Goal: Task Accomplishment & Management: Complete application form

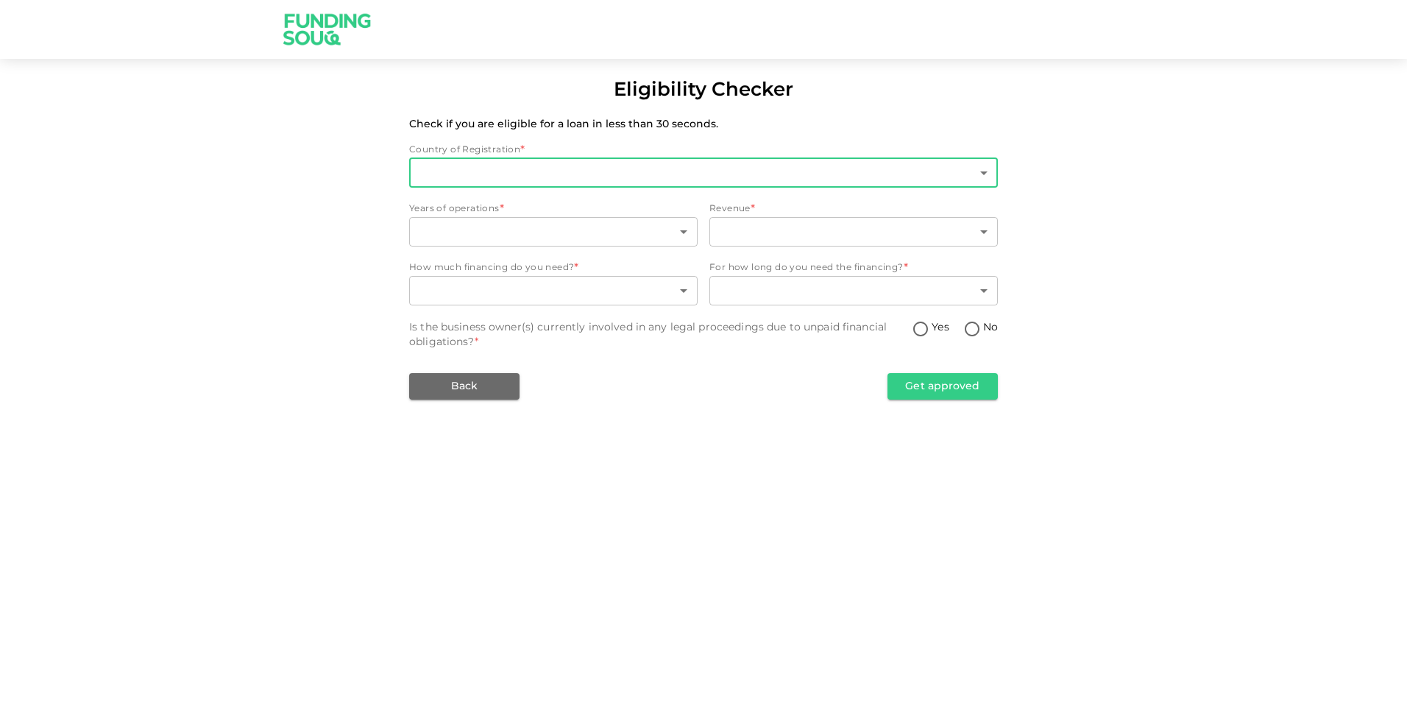
type input "2"
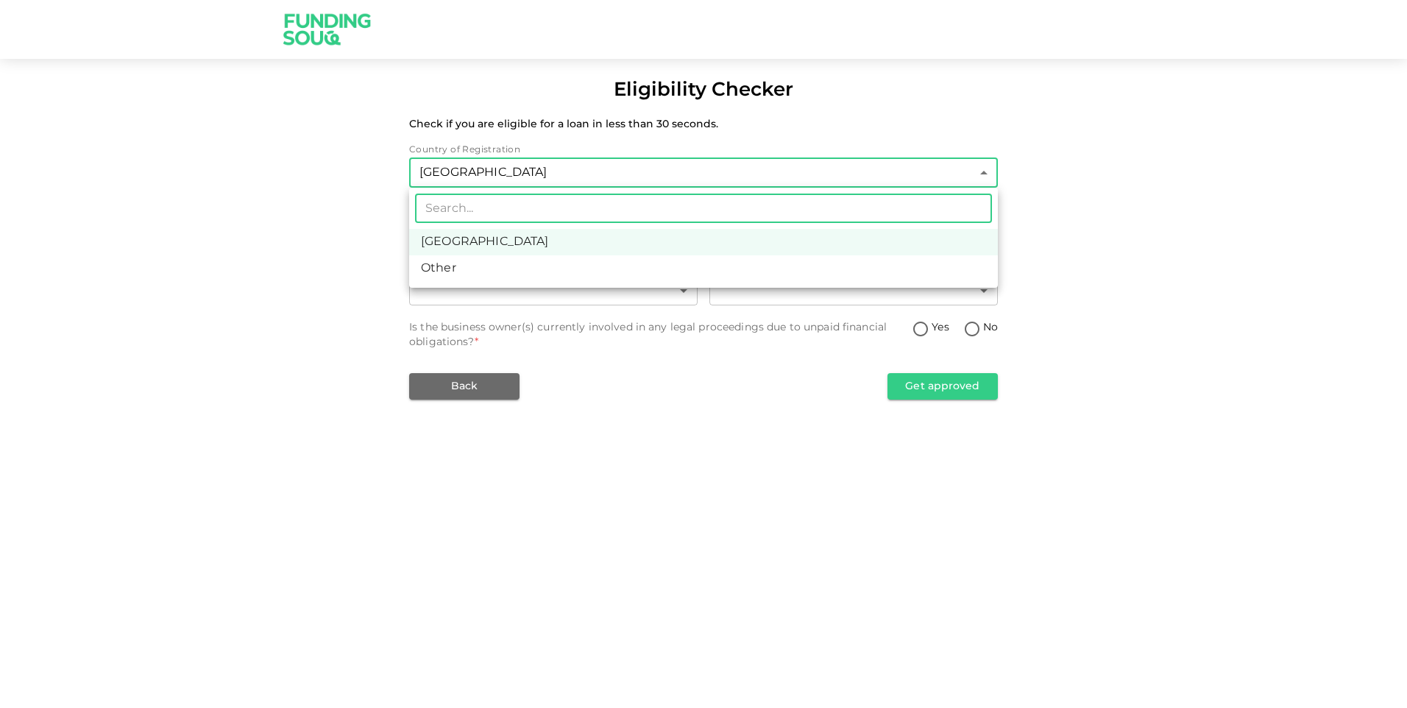
click at [980, 168] on body "Eligibility Checker Check if you are eligible for a loan in less than 30 second…" at bounding box center [703, 354] width 1407 height 708
click at [651, 252] on li "Saudi Arabia" at bounding box center [703, 242] width 588 height 26
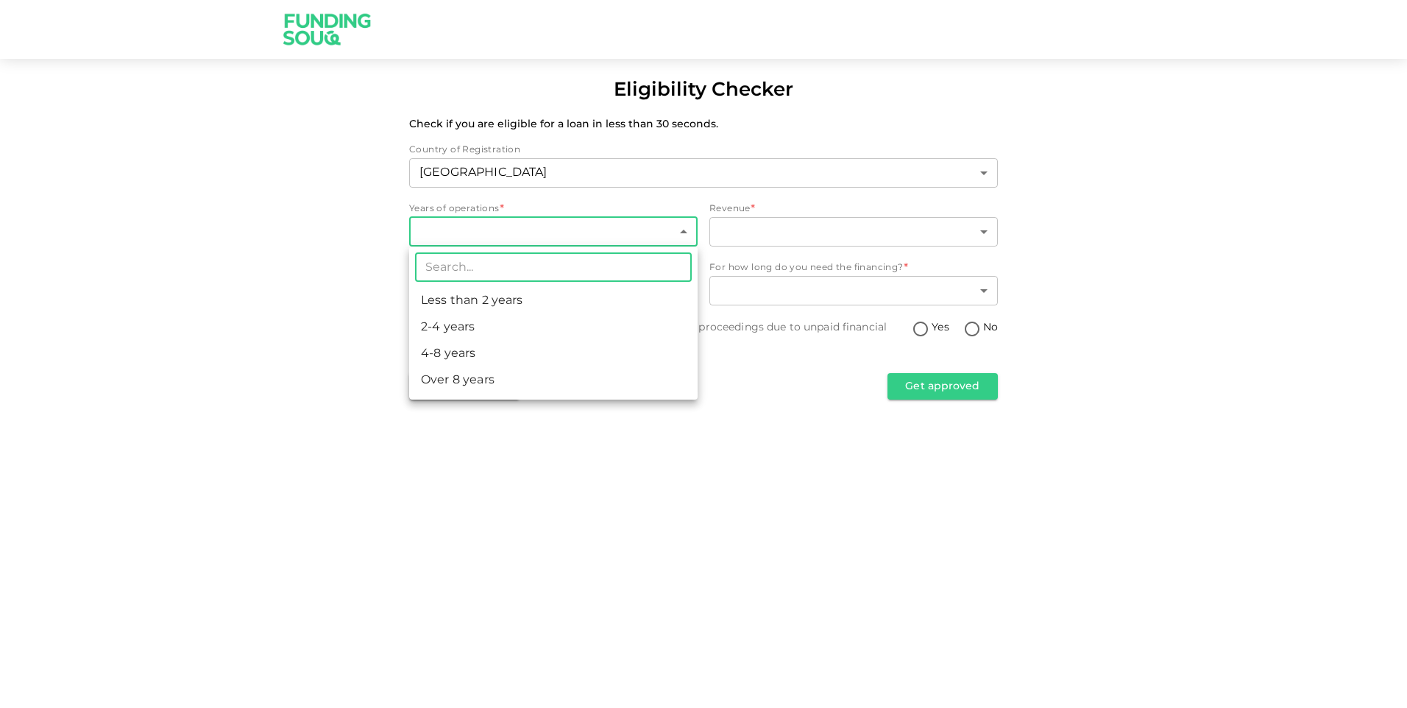
click at [680, 227] on body "Eligibility Checker Check if you are eligible for a loan in less than 30 second…" at bounding box center [703, 354] width 1407 height 708
click at [576, 381] on li "Over 8 years" at bounding box center [553, 380] width 288 height 26
type input "4"
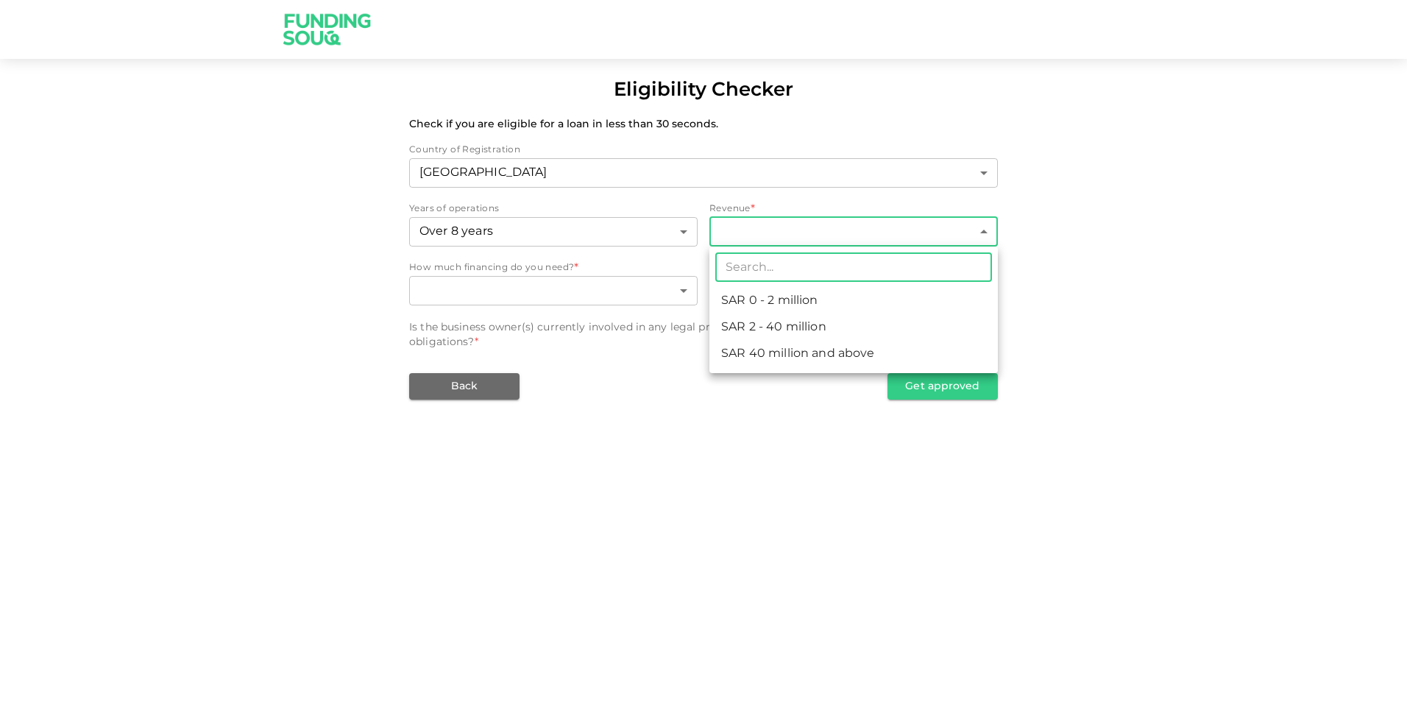
click at [981, 226] on body "Eligibility Checker Check if you are eligible for a loan in less than 30 second…" at bounding box center [703, 354] width 1407 height 708
click at [783, 330] on li "ʢ 2 - 40 million" at bounding box center [853, 327] width 288 height 26
type input "2"
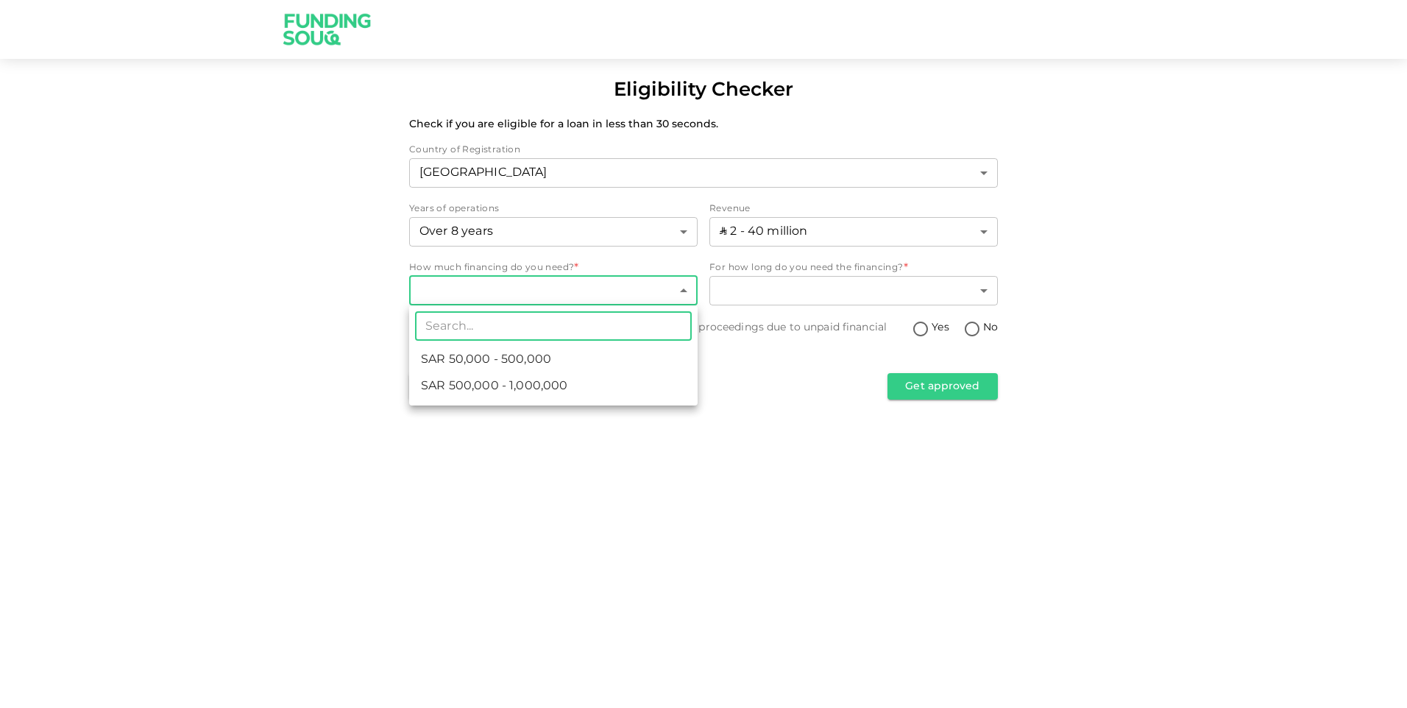
click at [686, 294] on body "Eligibility Checker Check if you are eligible for a loan in less than 30 second…" at bounding box center [703, 354] width 1407 height 708
click at [608, 386] on li "ʢ 500,000 - 1,000,000" at bounding box center [553, 386] width 288 height 26
type input "2"
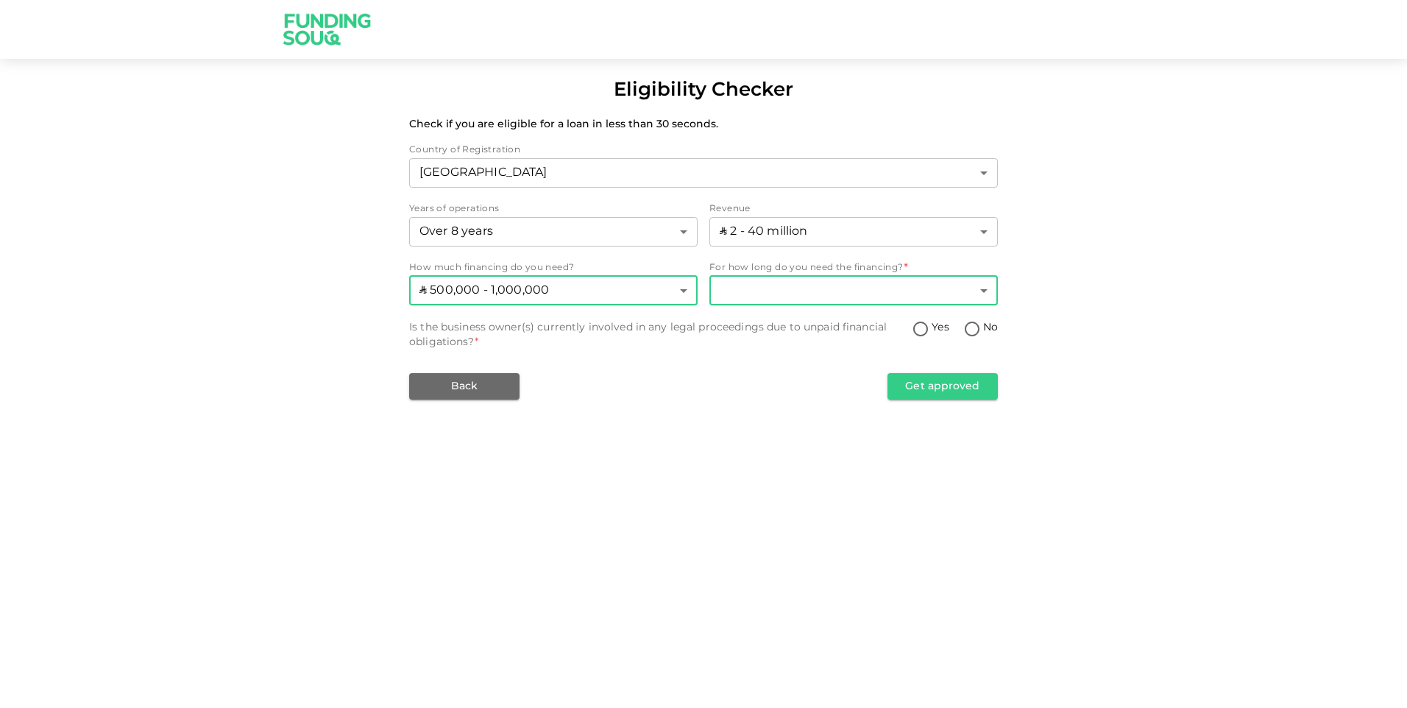
click at [986, 294] on body "Eligibility Checker Check if you are eligible for a loan in less than 30 second…" at bounding box center [703, 354] width 1407 height 708
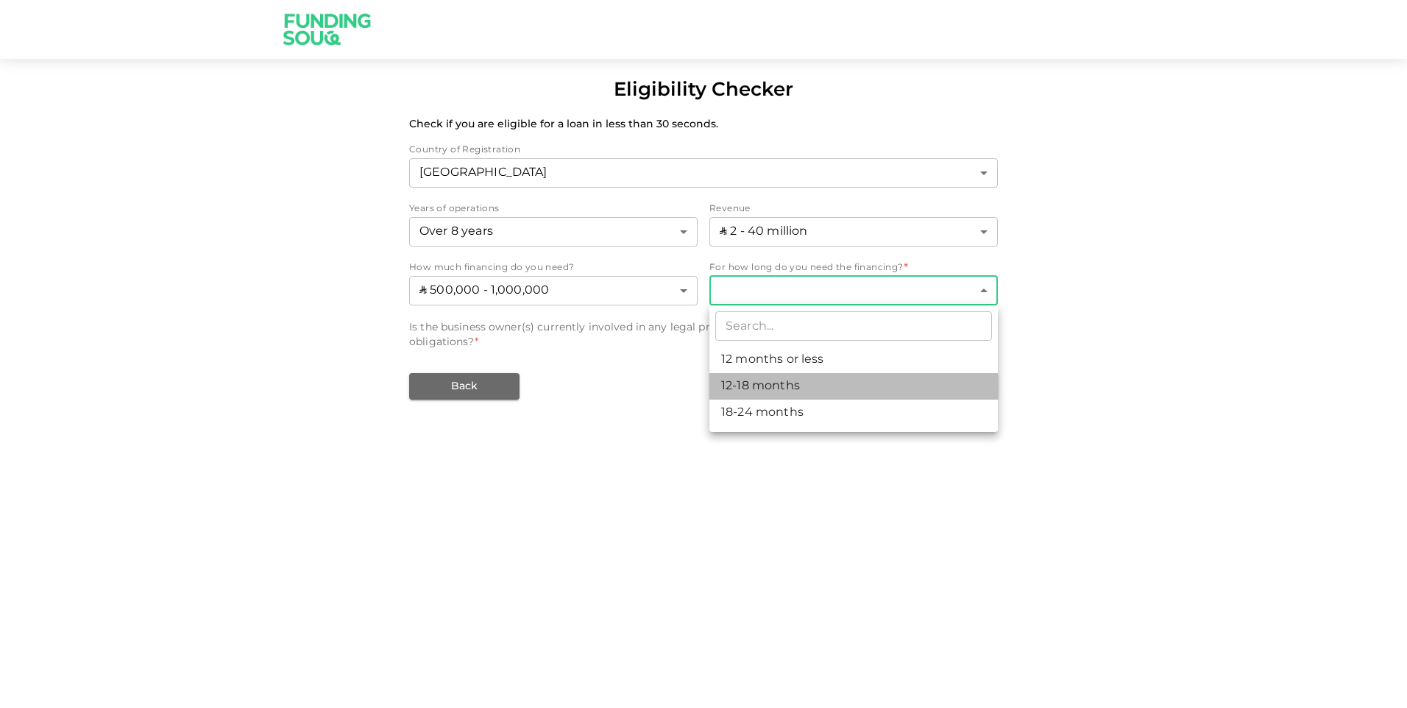
click at [844, 388] on li "12-18 months" at bounding box center [853, 386] width 288 height 26
type input "2"
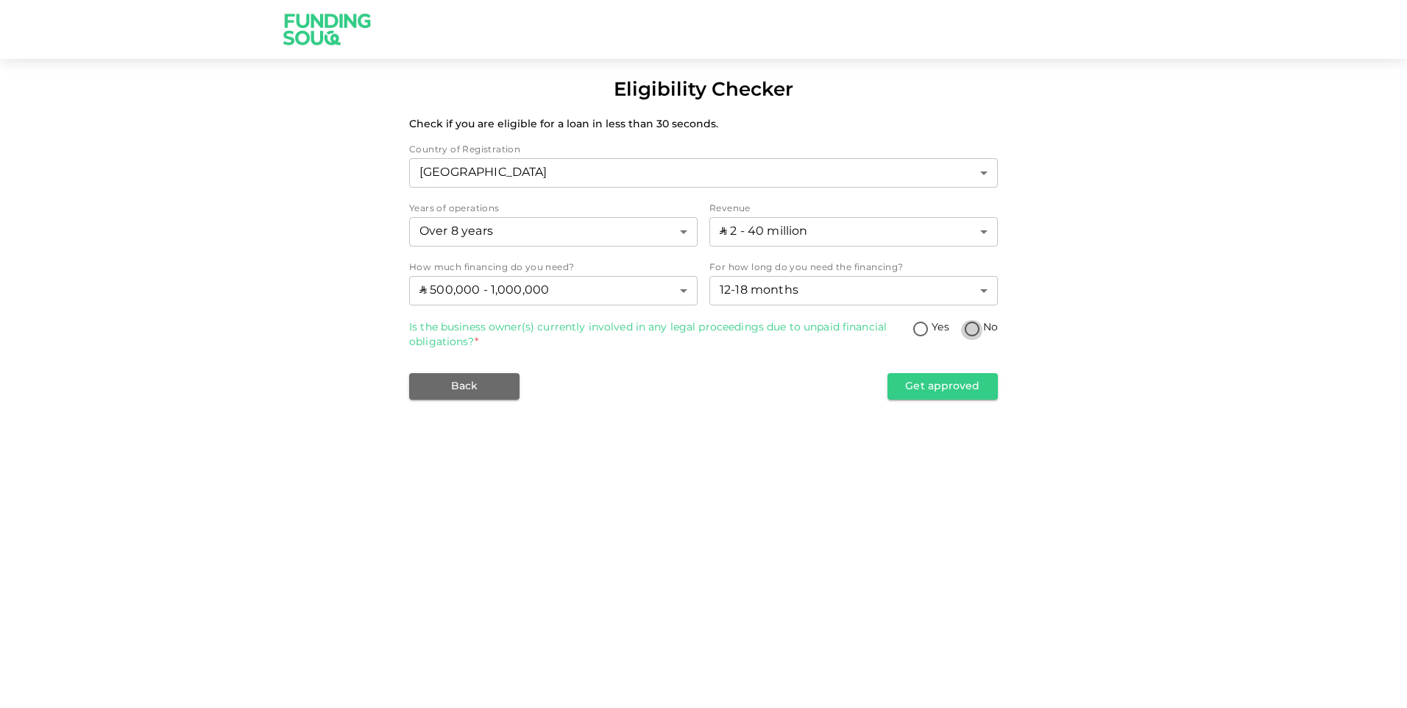
click at [970, 321] on input "No" at bounding box center [972, 330] width 22 height 20
radio input "true"
click at [949, 390] on button "Get approved" at bounding box center [942, 386] width 110 height 26
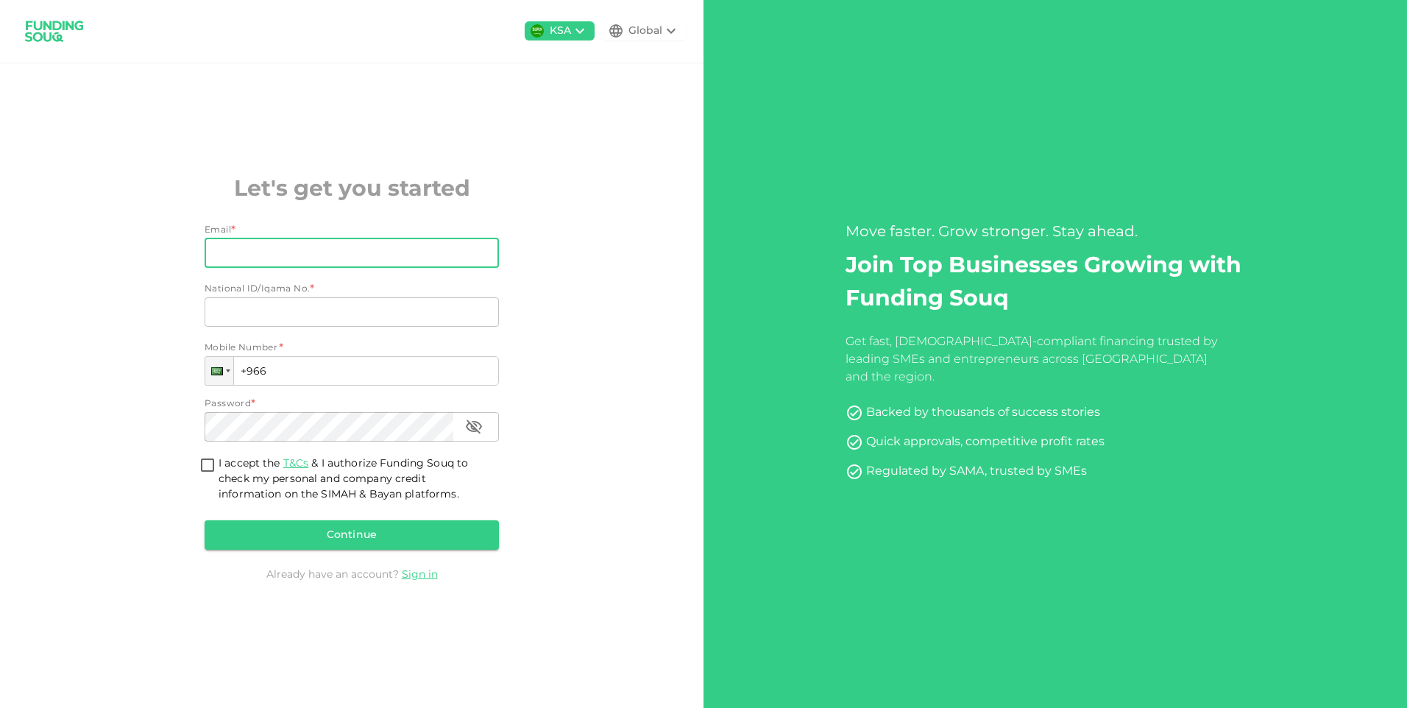
click at [360, 256] on input "Email" at bounding box center [344, 252] width 278 height 29
type input "[EMAIL_ADDRESS][DOMAIN_NAME]"
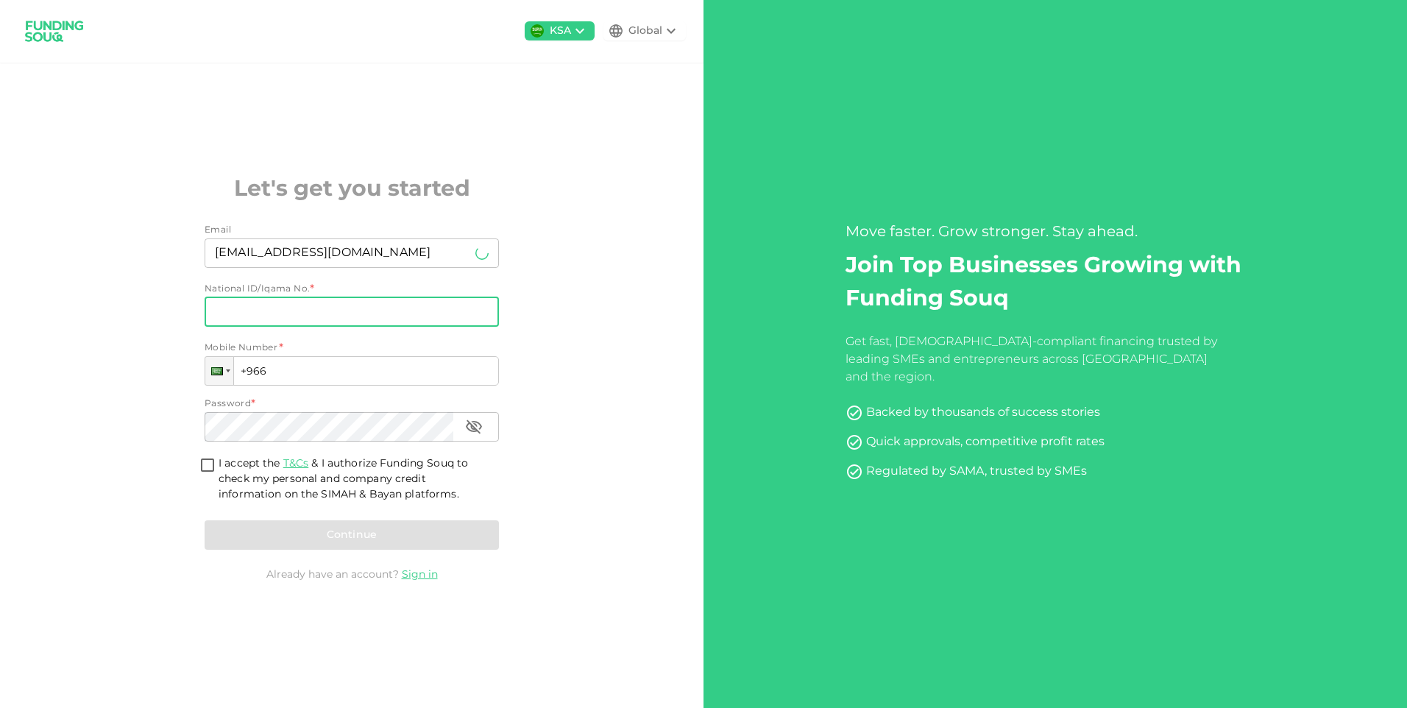
click at [364, 306] on input "National ID/Iqama No." at bounding box center [352, 311] width 294 height 29
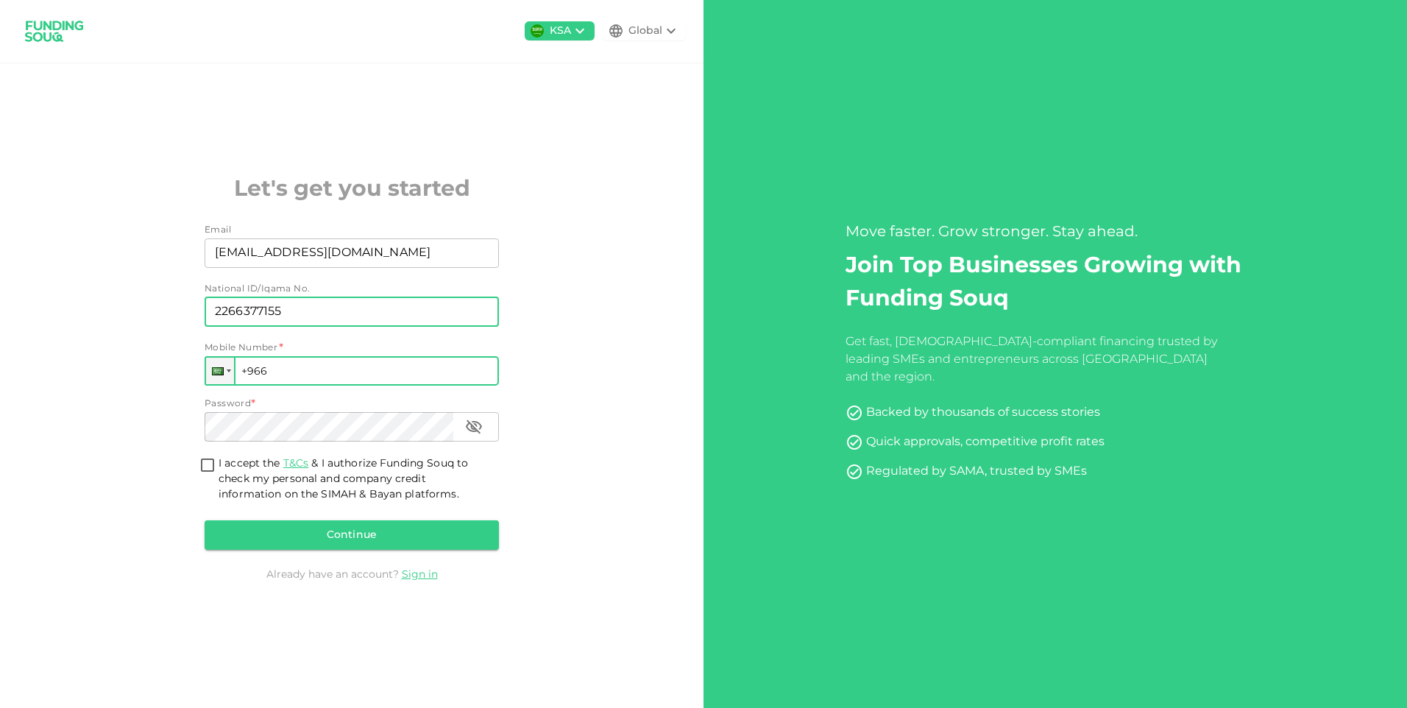
type input "2266377155"
click at [321, 374] on input "+966" at bounding box center [352, 370] width 294 height 29
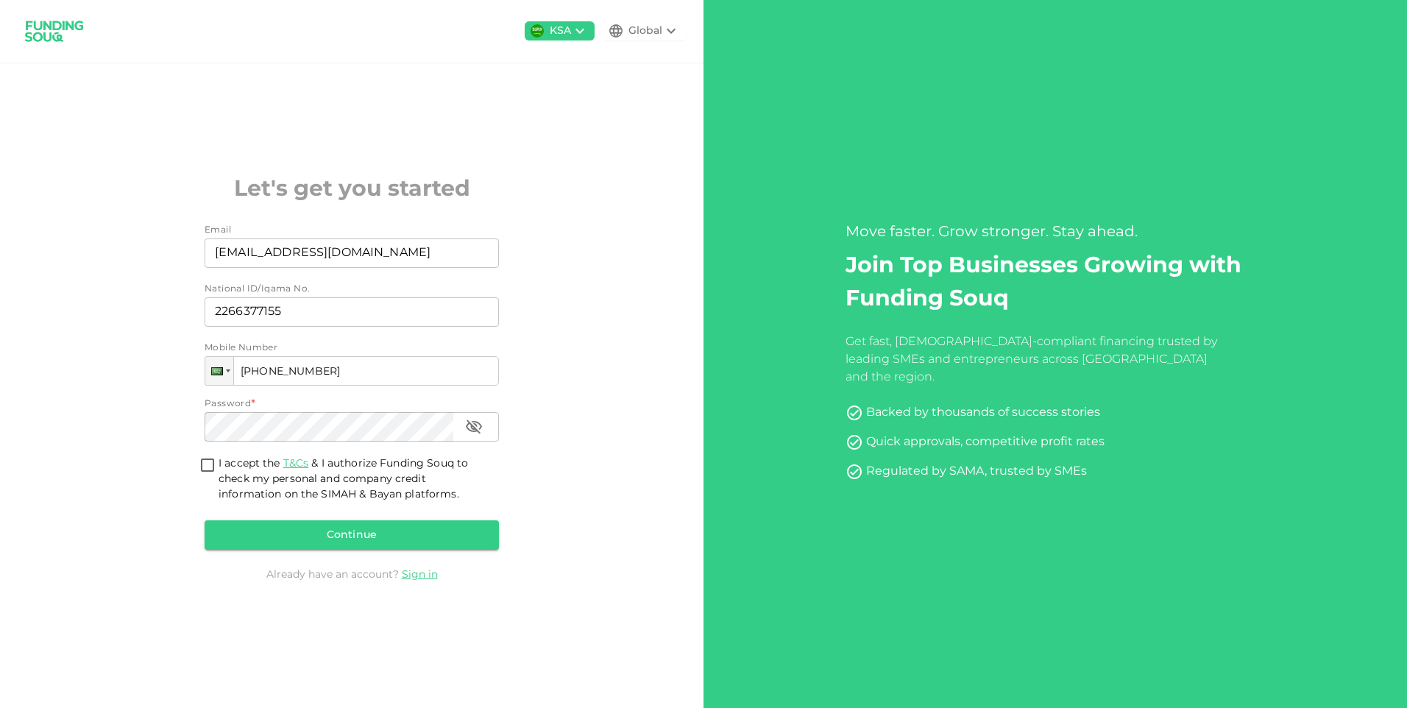
type input "+966 542 308 963"
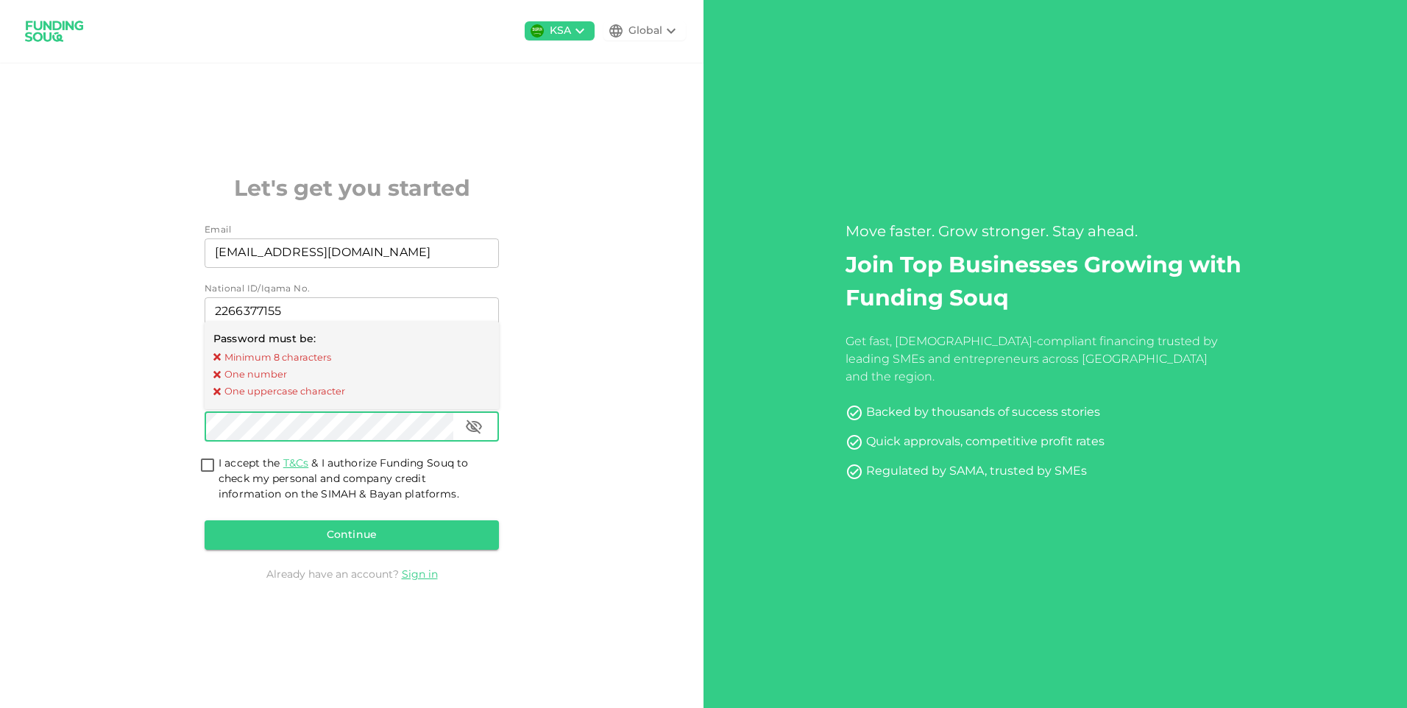
click at [568, 429] on div "KSA Global Let's get you started Email Email kalandar@kcindus.com Email Nationa…" at bounding box center [351, 354] width 703 height 708
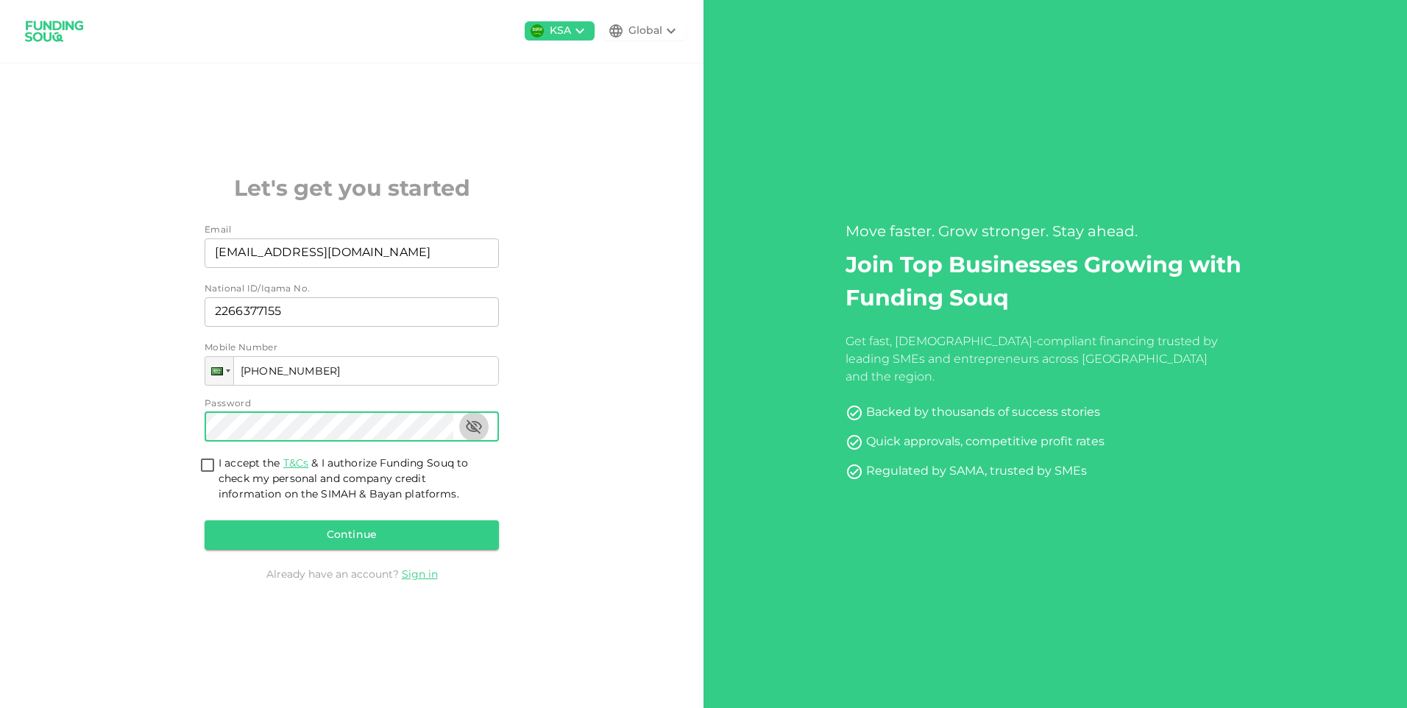
click at [479, 432] on icon "button" at bounding box center [474, 426] width 16 height 14
click at [480, 427] on icon "button" at bounding box center [474, 426] width 16 height 11
click at [208, 463] on input "I accept the T&Cs & I authorize Funding Souq to check my personal and company c…" at bounding box center [207, 466] width 22 height 20
checkbox input "true"
click at [346, 538] on button "Continue" at bounding box center [352, 534] width 294 height 29
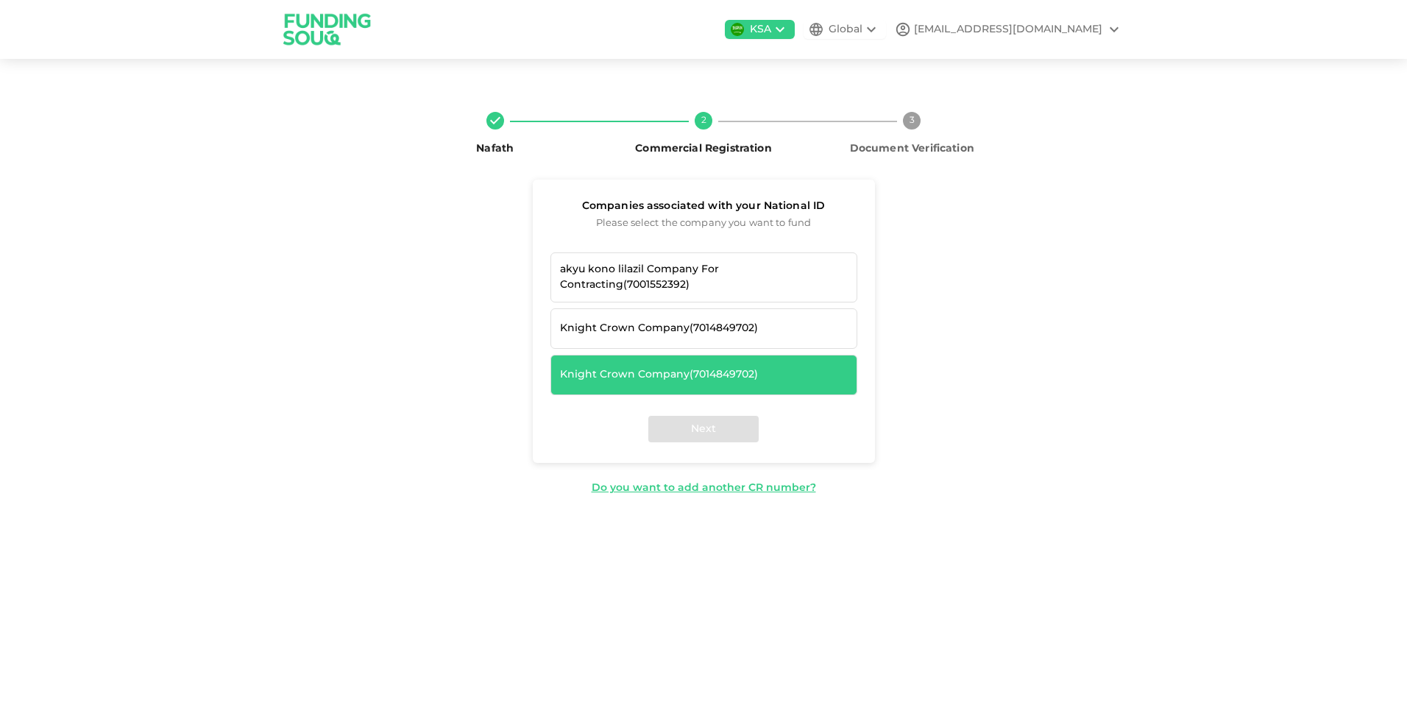
click at [730, 370] on div "Knight Crown Company ( 7014849702 )" at bounding box center [704, 374] width 288 height 15
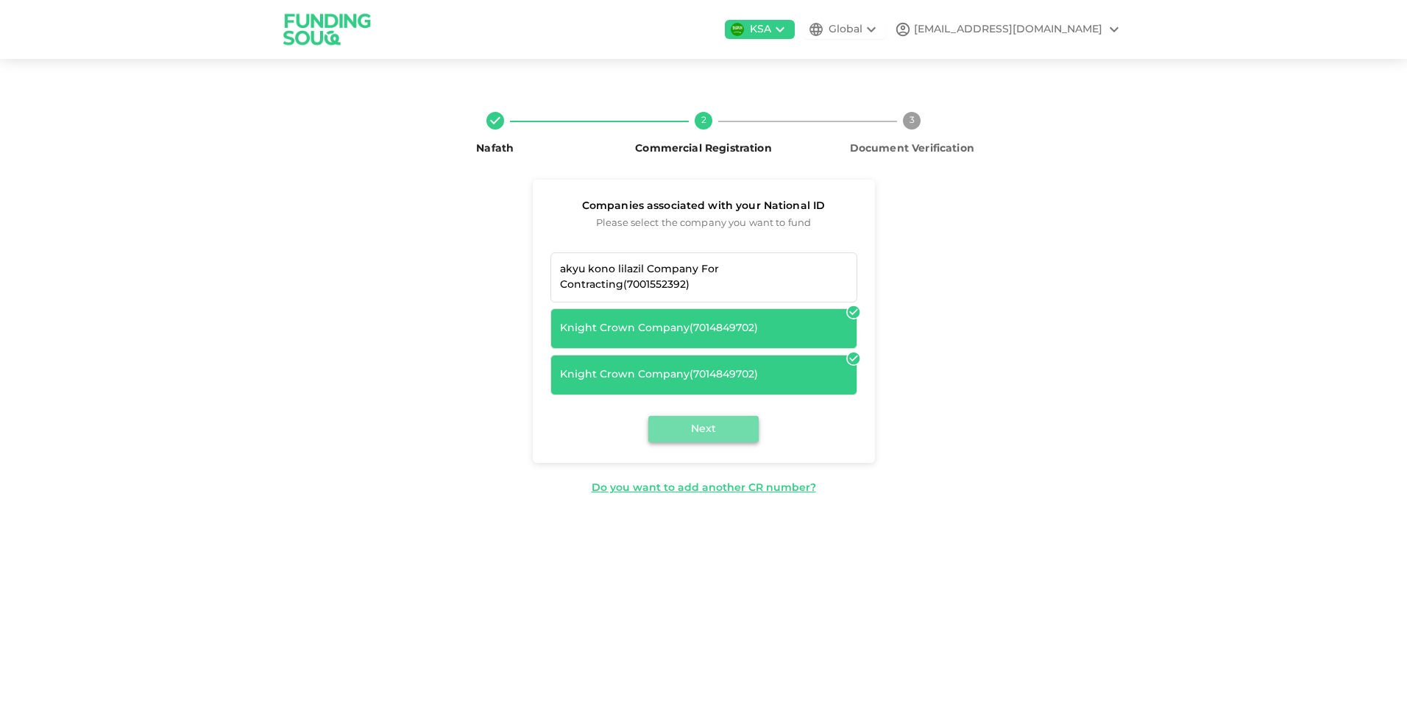
click at [717, 432] on button "Next" at bounding box center [703, 429] width 110 height 26
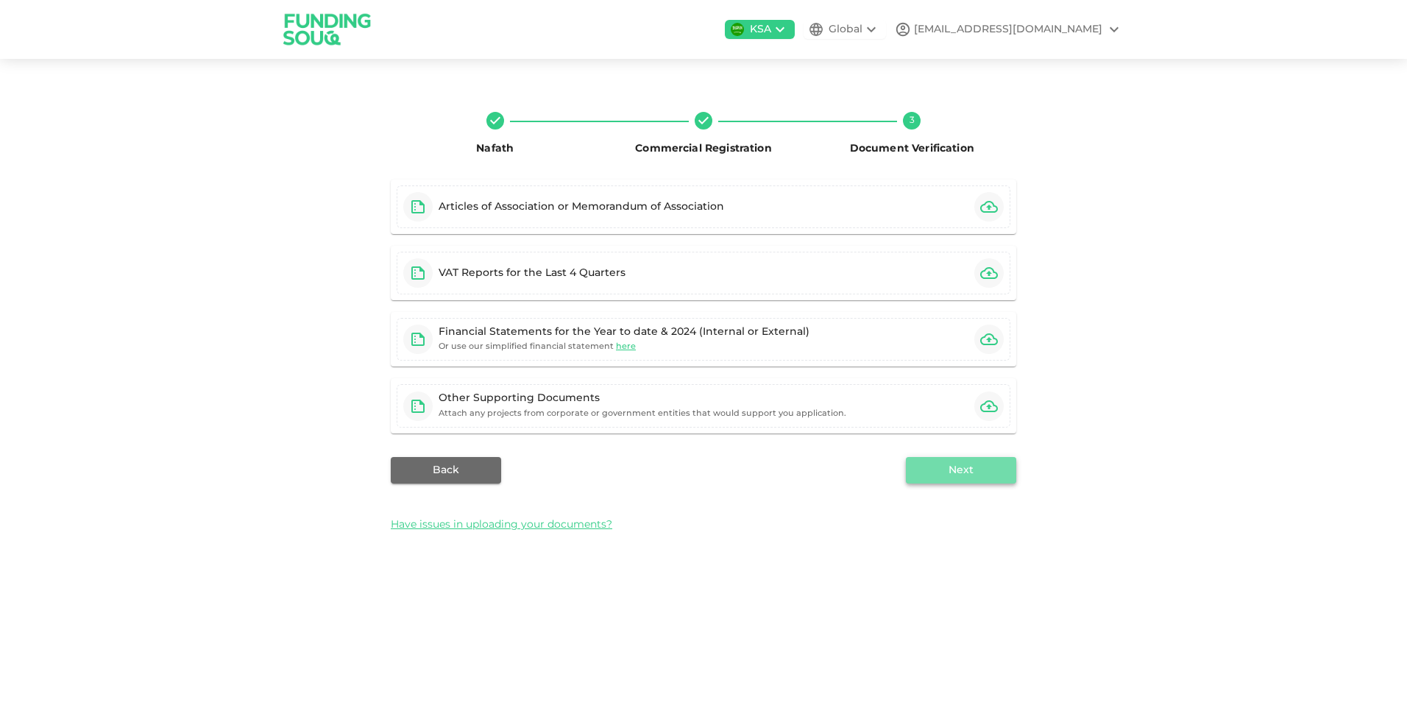
click at [928, 475] on button "Next" at bounding box center [961, 470] width 110 height 26
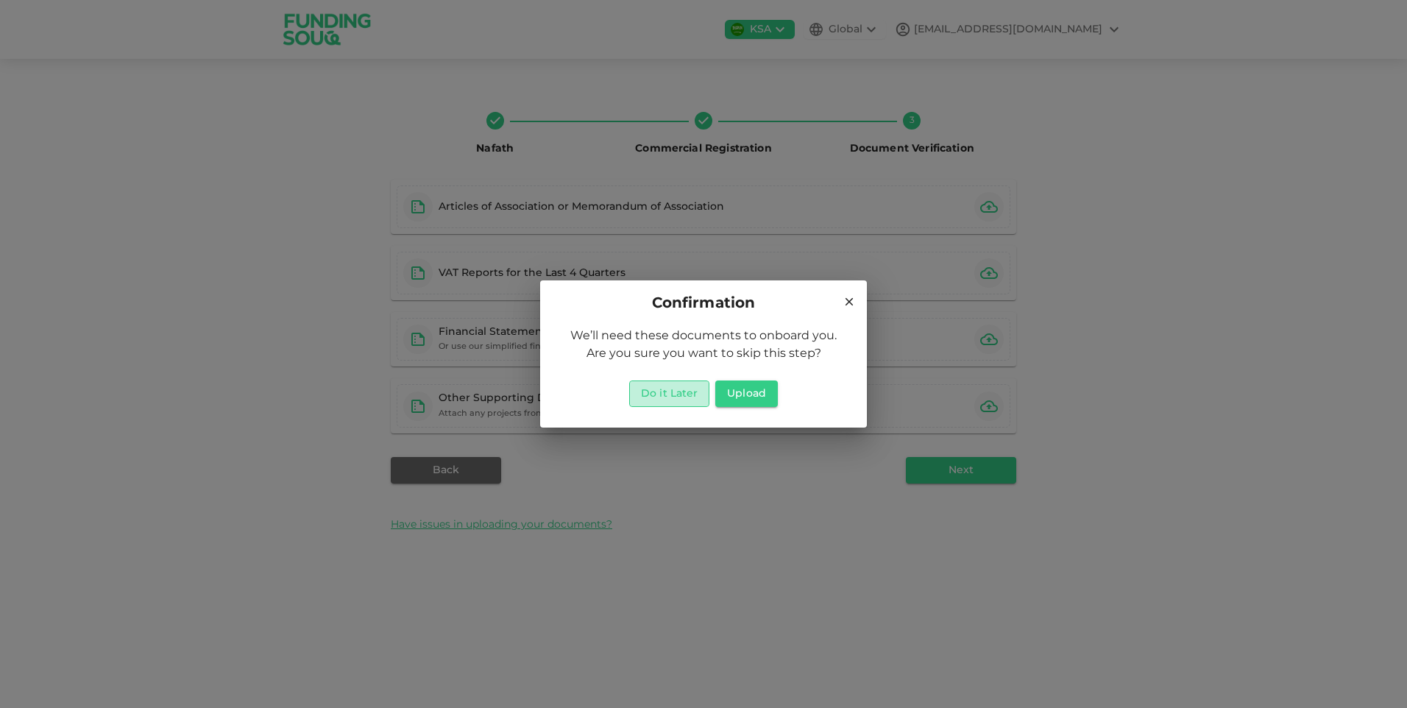
click at [688, 394] on button "Do it Later" at bounding box center [669, 393] width 80 height 26
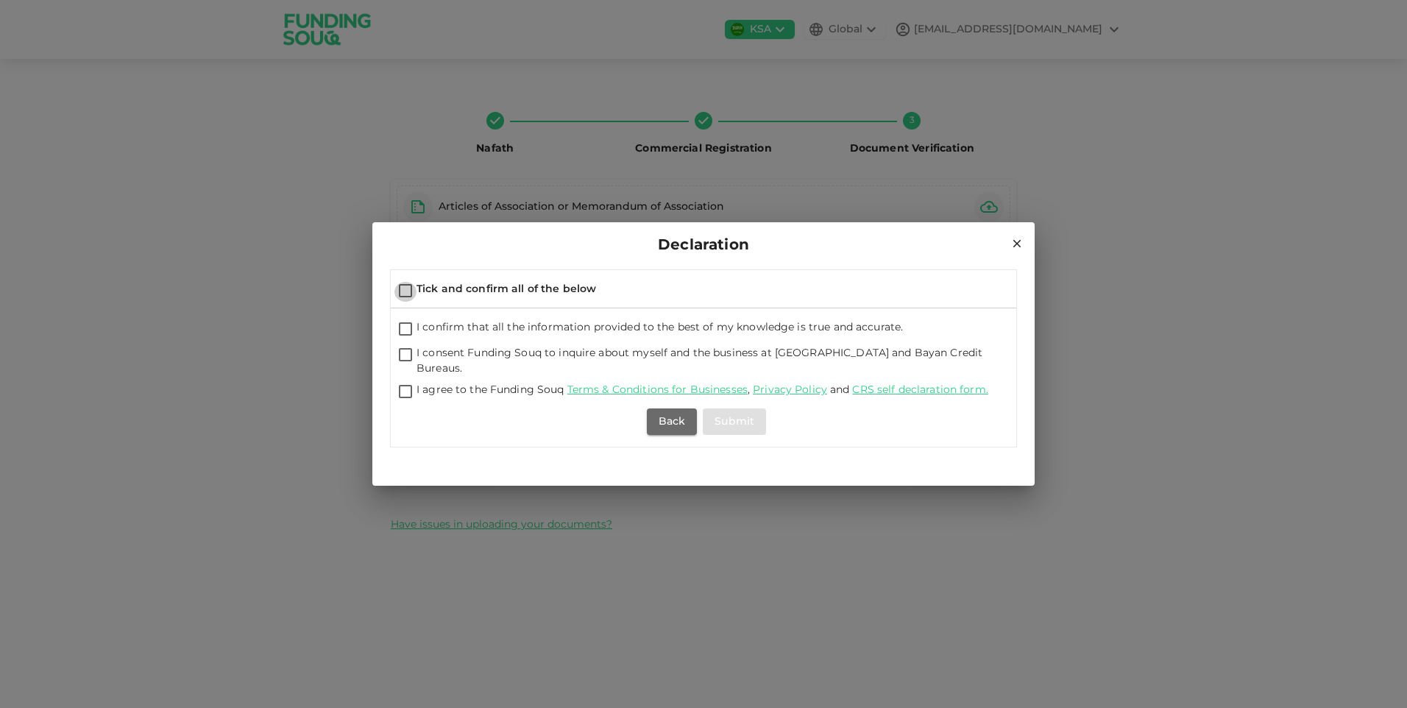
click at [408, 296] on input "Tick and confirm all of the below" at bounding box center [405, 292] width 22 height 20
checkbox input "true"
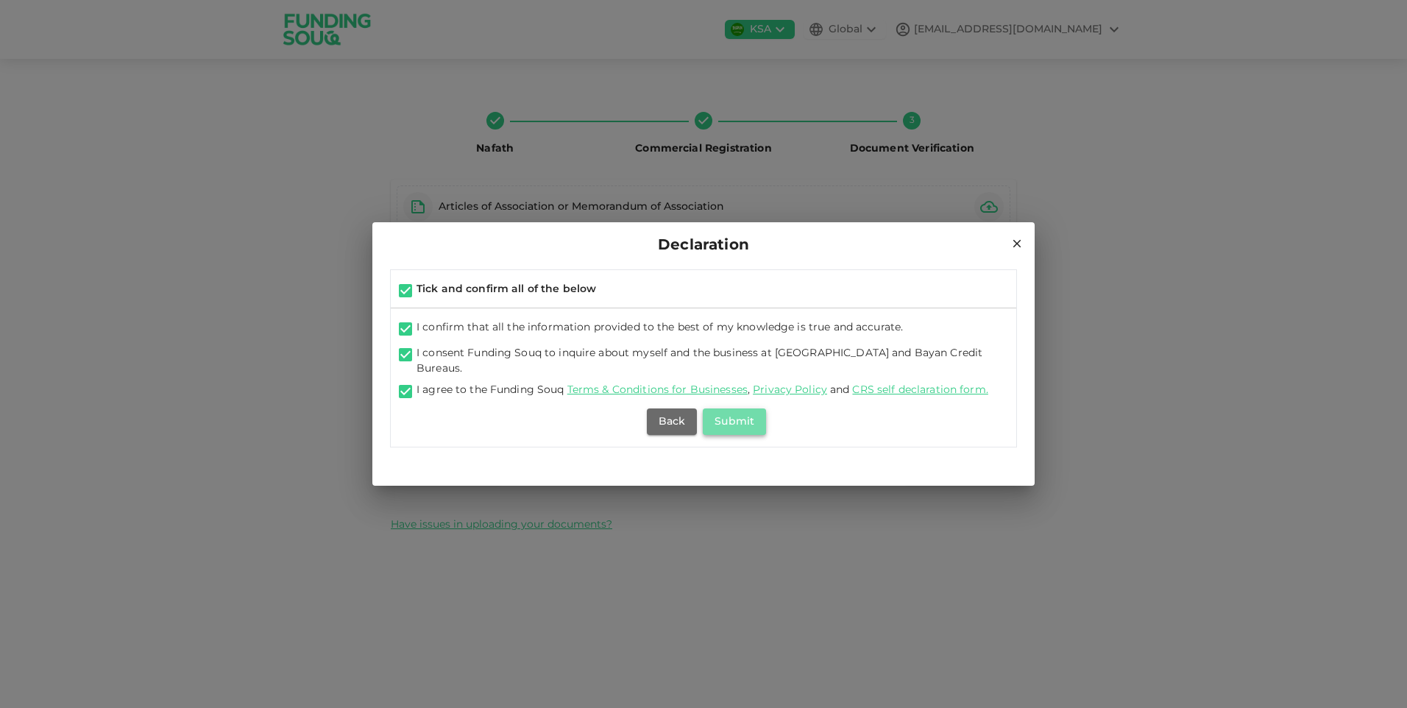
click at [728, 413] on button "Submit" at bounding box center [734, 421] width 63 height 26
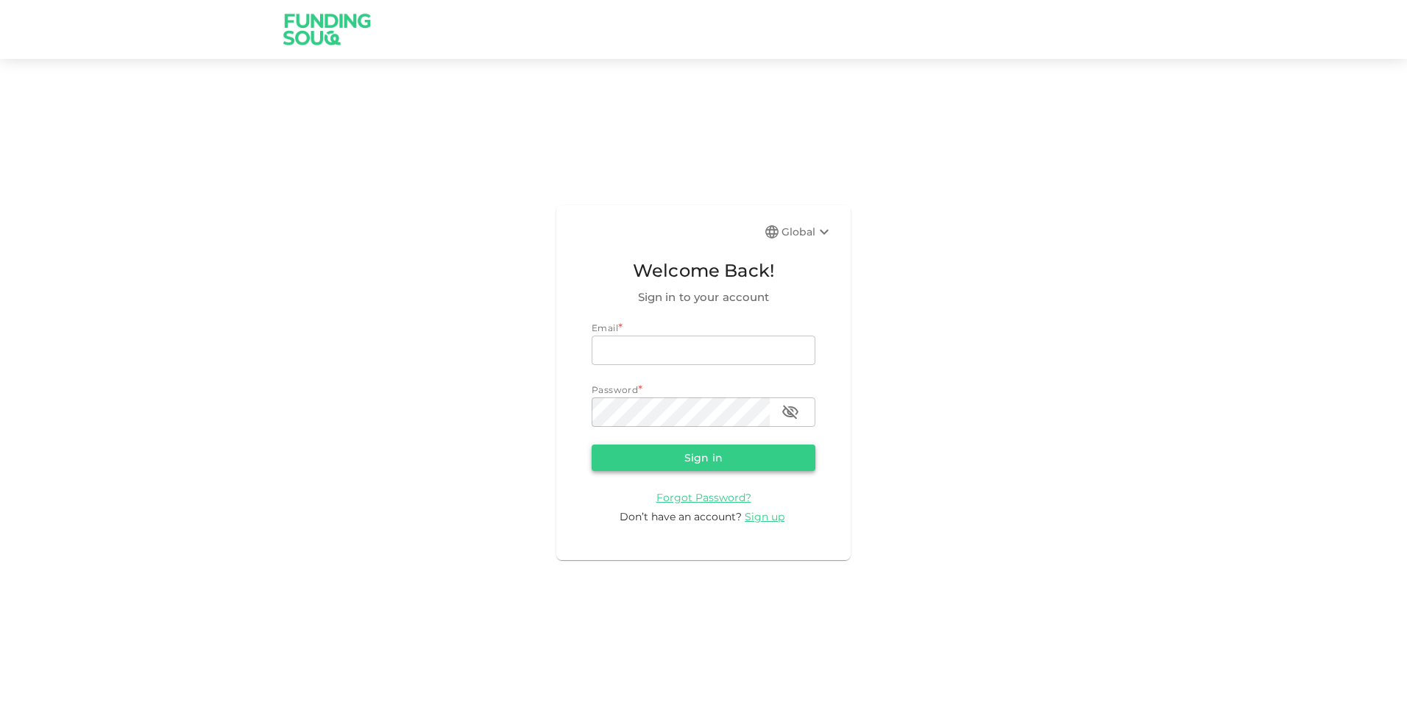
type input "[EMAIL_ADDRESS][DOMAIN_NAME]"
click at [694, 462] on button "Sign in" at bounding box center [703, 457] width 224 height 26
click at [789, 410] on icon "button" at bounding box center [790, 412] width 16 height 14
click at [789, 410] on icon "button" at bounding box center [790, 412] width 18 height 18
